Goal: Task Accomplishment & Management: Manage account settings

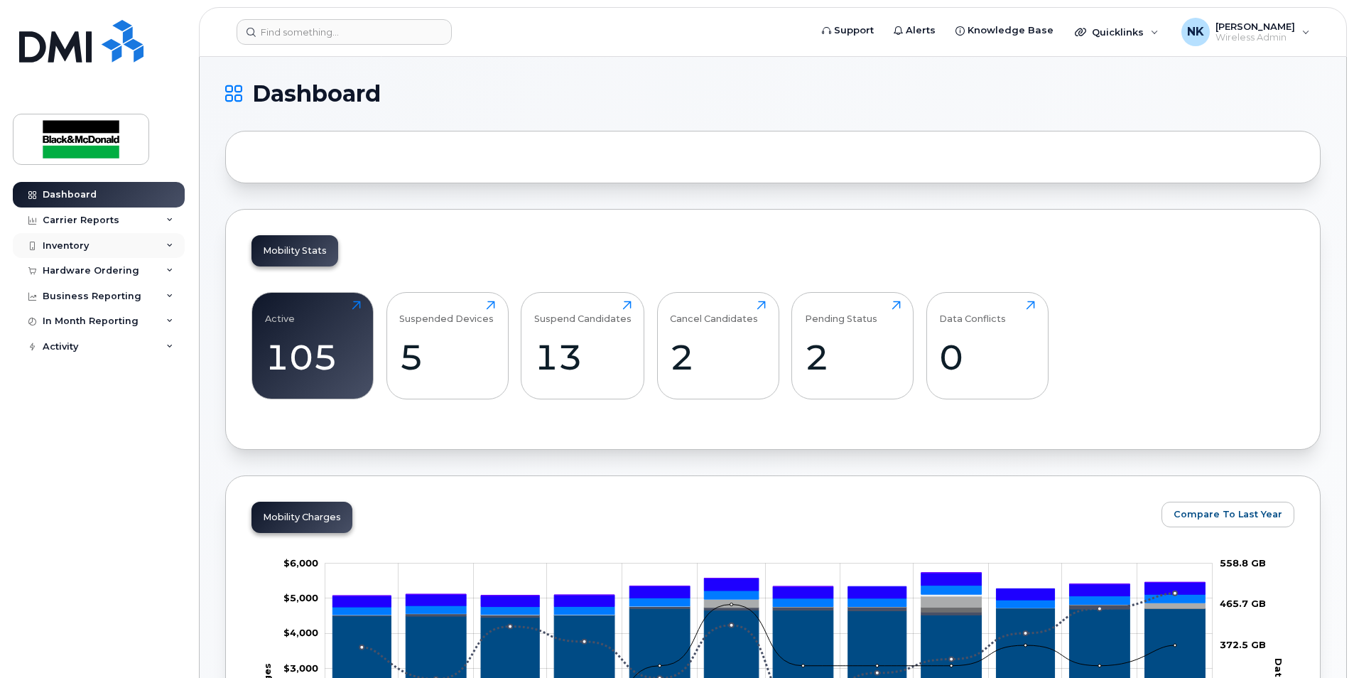
click at [71, 247] on div "Inventory" at bounding box center [66, 245] width 46 height 11
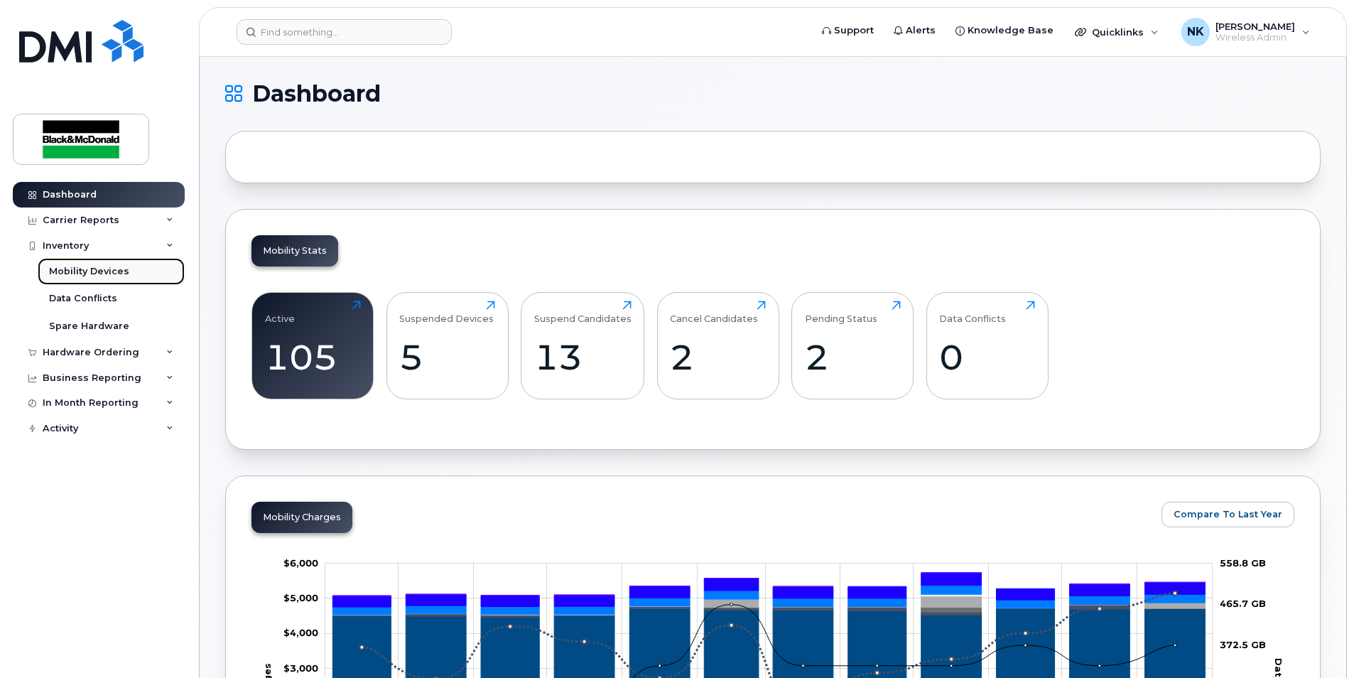
click at [88, 275] on div "Mobility Devices" at bounding box center [89, 271] width 80 height 13
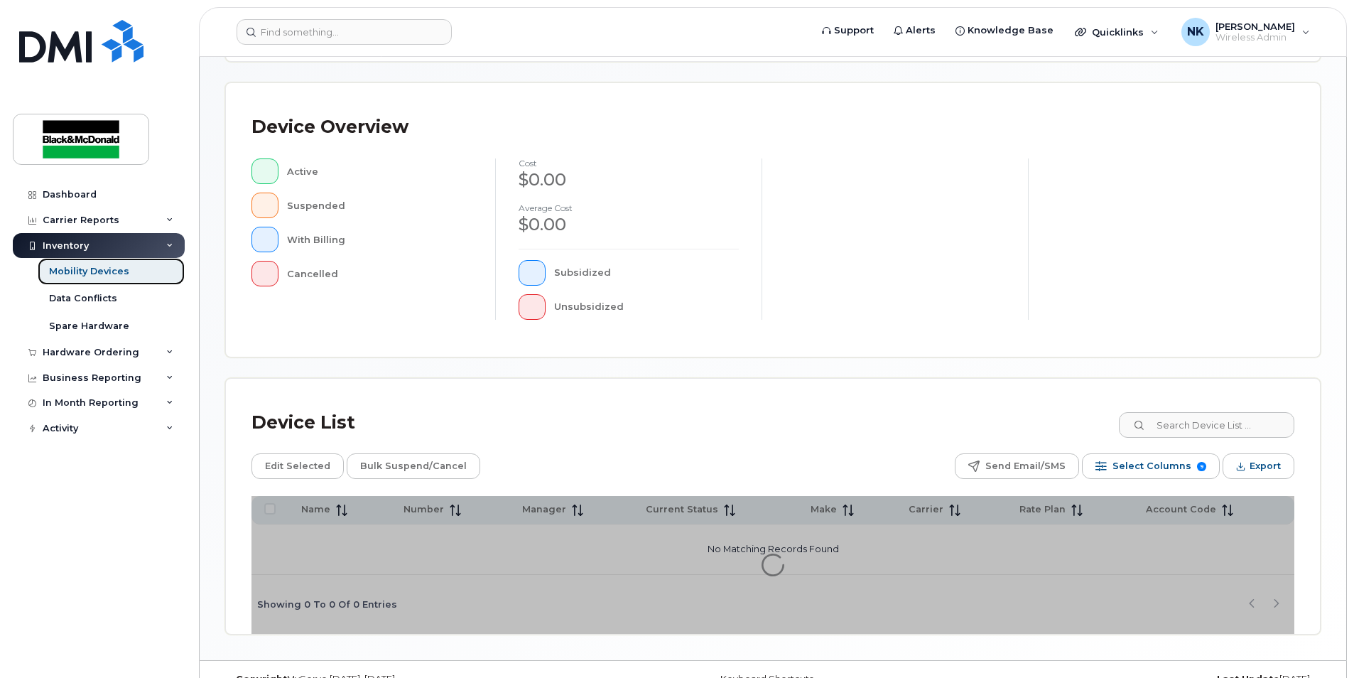
scroll to position [301, 0]
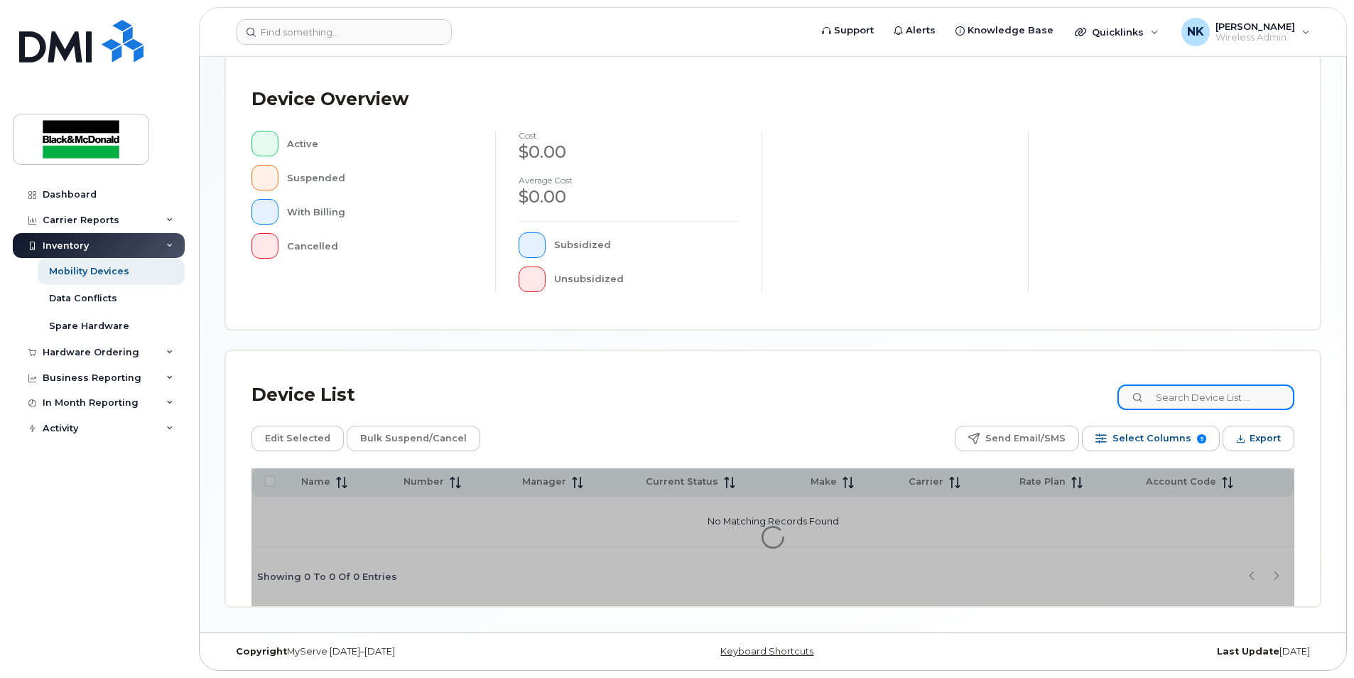
click at [1184, 396] on input at bounding box center [1206, 397] width 177 height 26
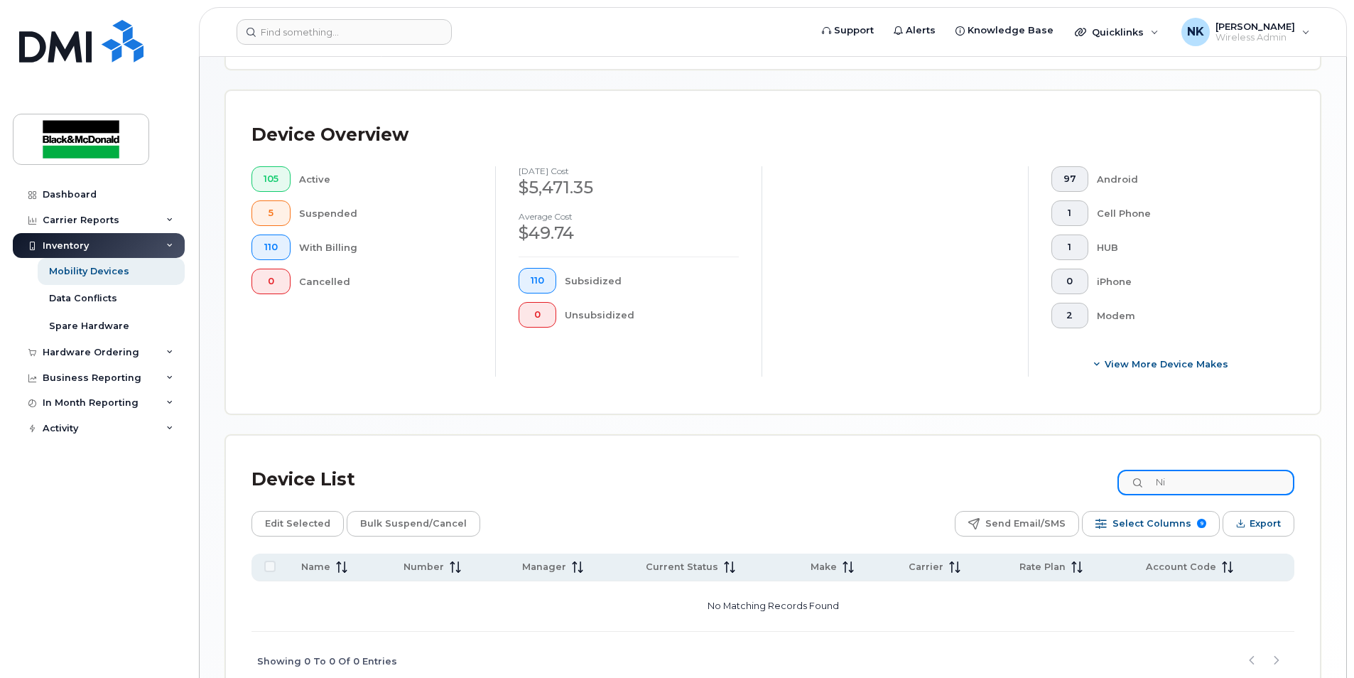
type input "N"
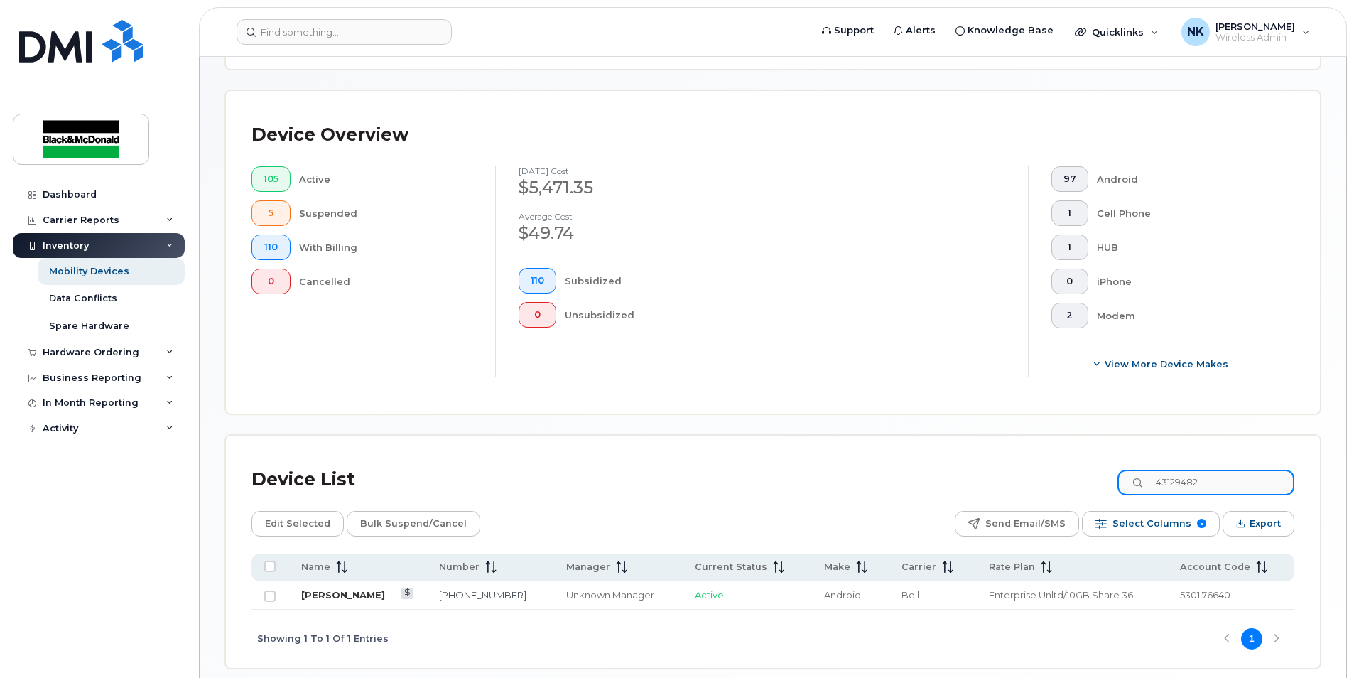
type input "43129482"
click at [385, 598] on link "[PERSON_NAME]" at bounding box center [343, 594] width 84 height 11
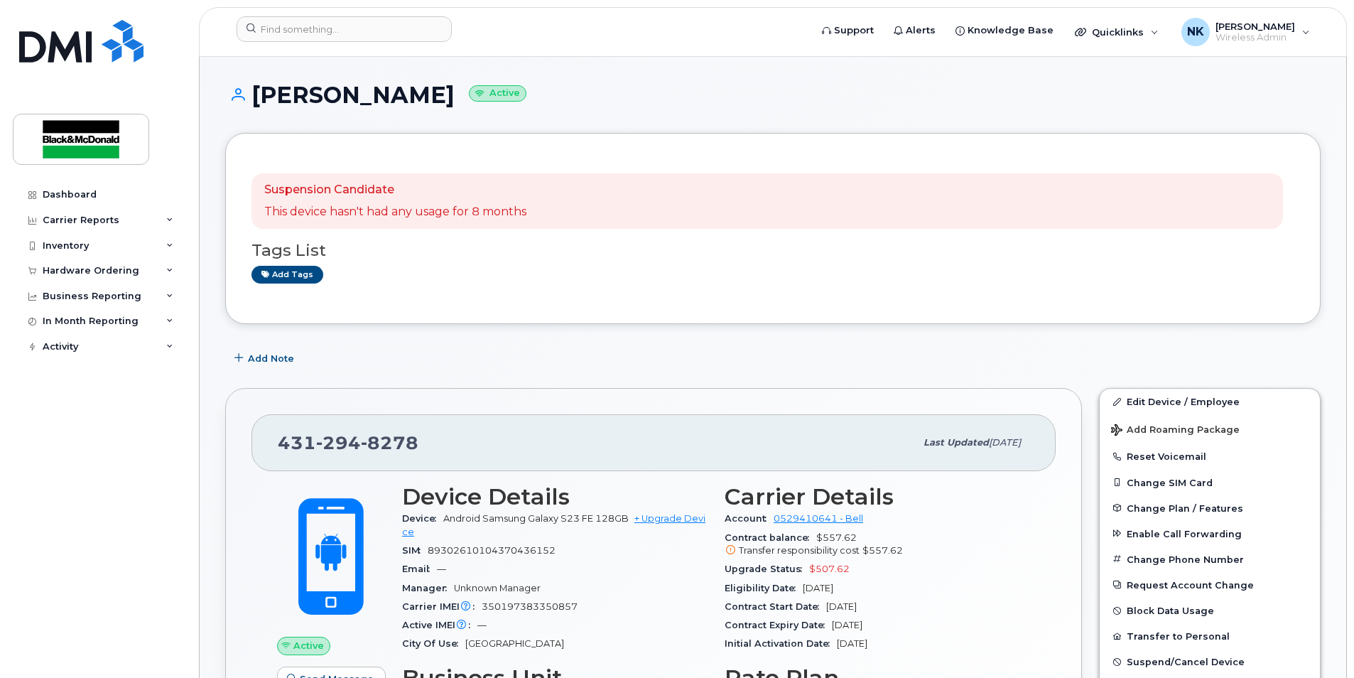
scroll to position [284, 0]
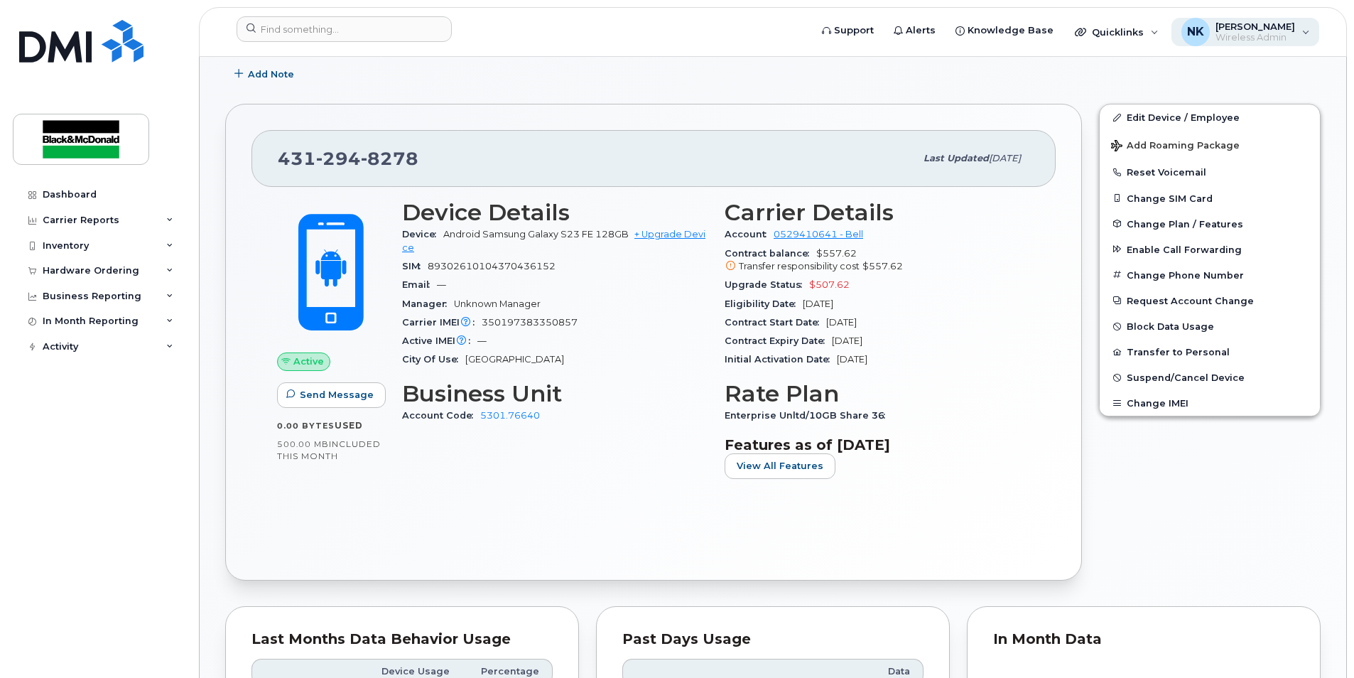
click at [1242, 37] on span "Wireless Admin" at bounding box center [1256, 37] width 80 height 11
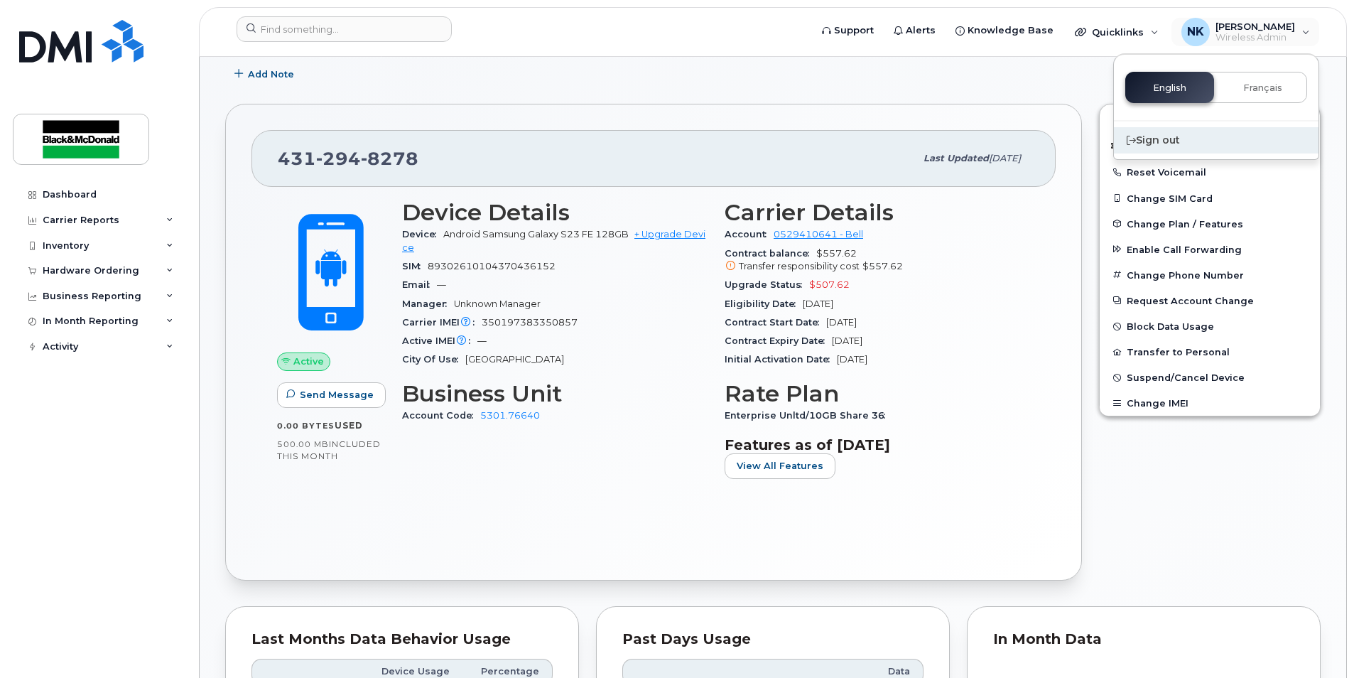
click at [1171, 132] on div "Sign out" at bounding box center [1216, 140] width 205 height 26
